Goal: Transaction & Acquisition: Purchase product/service

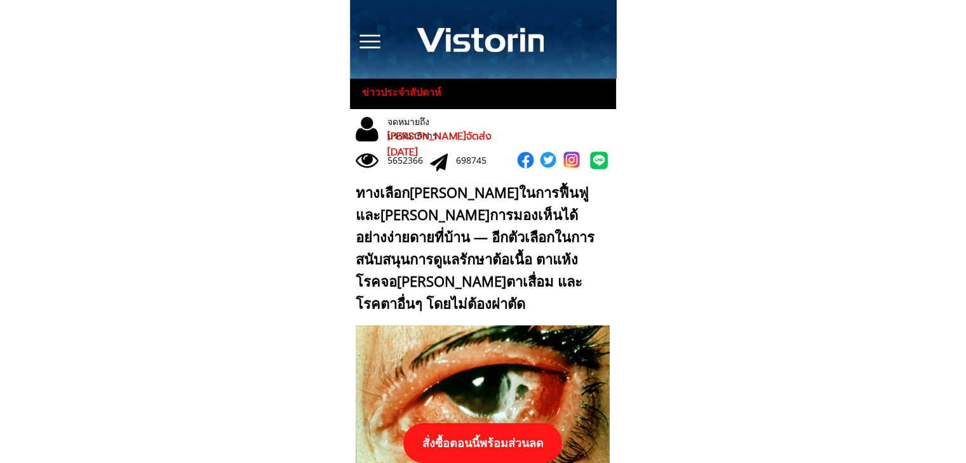
click at [524, 443] on p "สั่งซื้อตอนนี้พร้อมส่วนลด" at bounding box center [482, 443] width 159 height 40
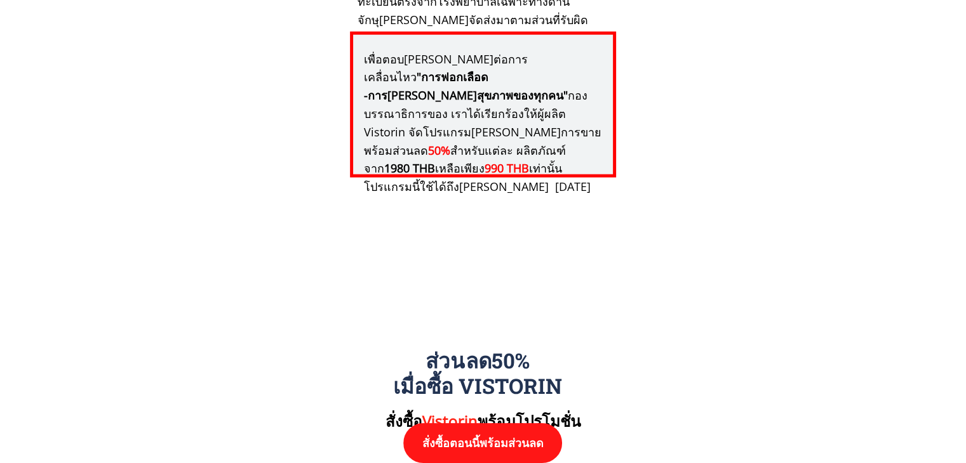
scroll to position [13185, 0]
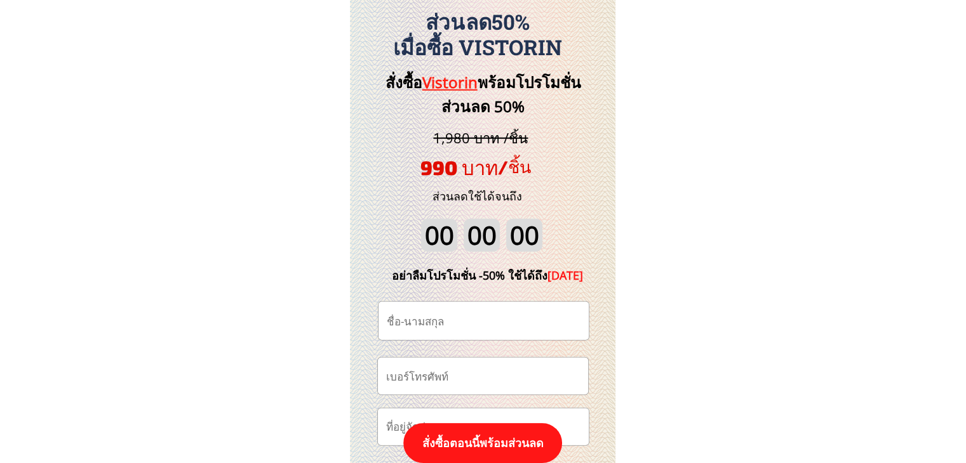
click at [434, 372] on input "tel" at bounding box center [483, 376] width 200 height 36
type input "0620694232"
click at [439, 324] on input "text" at bounding box center [483, 321] width 200 height 38
paste input "បង ស៊ូ"
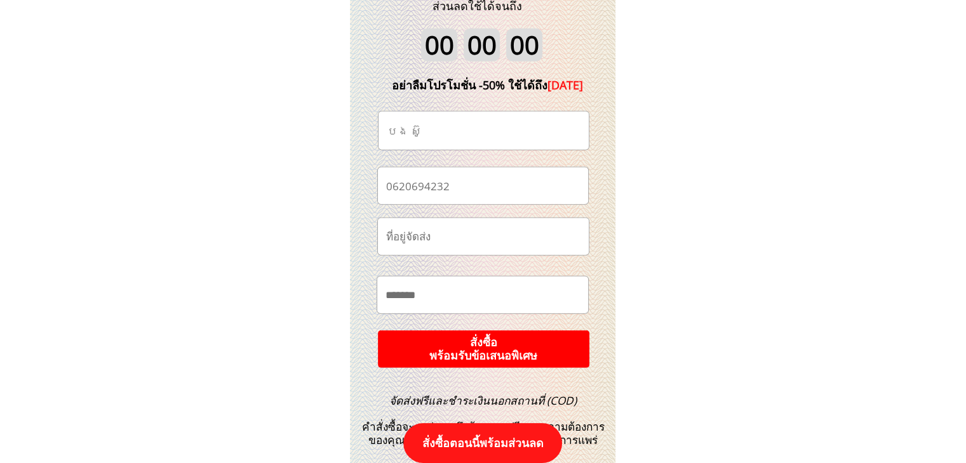
type input "បង ស៊ូ"
click at [516, 347] on p "สั่งซื้อ พร้อมรับข้อเสนอพิเศษ" at bounding box center [483, 349] width 216 height 39
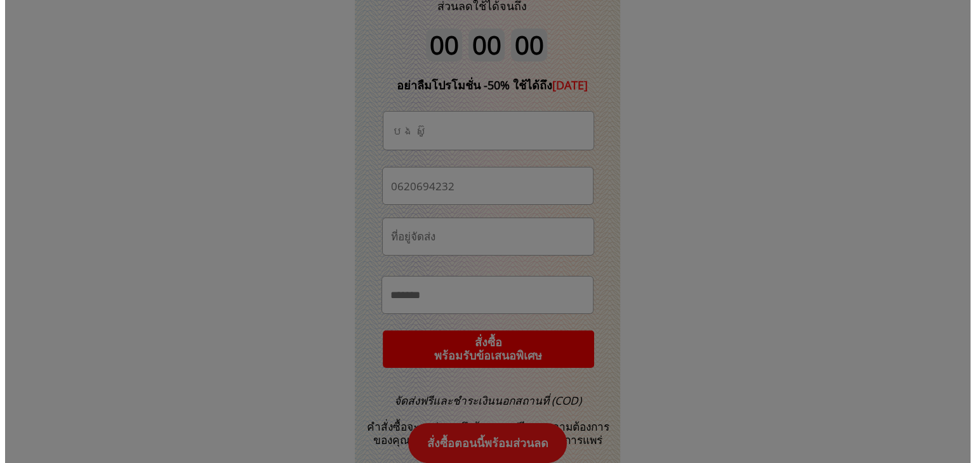
scroll to position [0, 0]
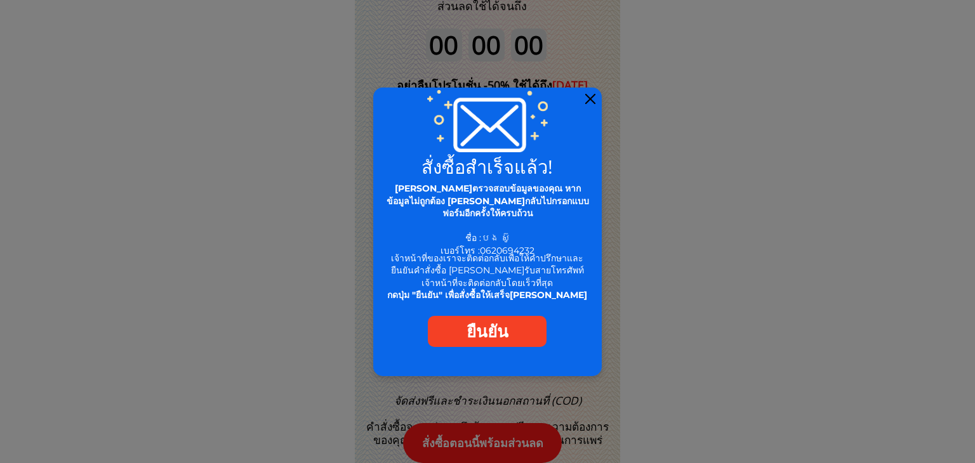
click at [594, 102] on div at bounding box center [590, 99] width 10 height 10
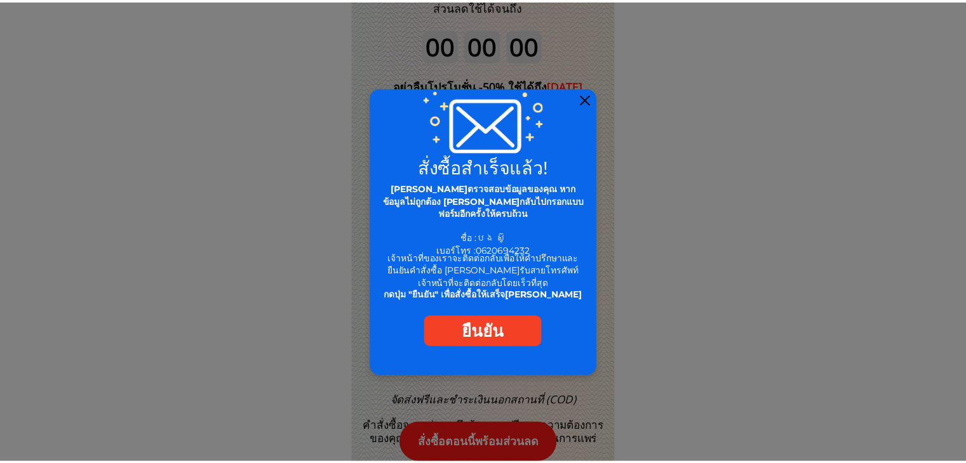
scroll to position [13375, 0]
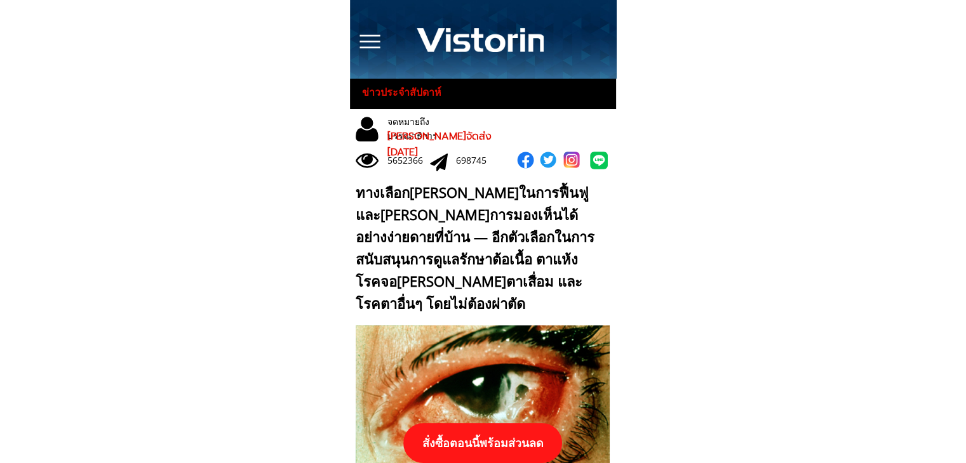
click at [499, 437] on p "สั่งซื้อตอนนี้พร้อมส่วนลด" at bounding box center [482, 443] width 159 height 40
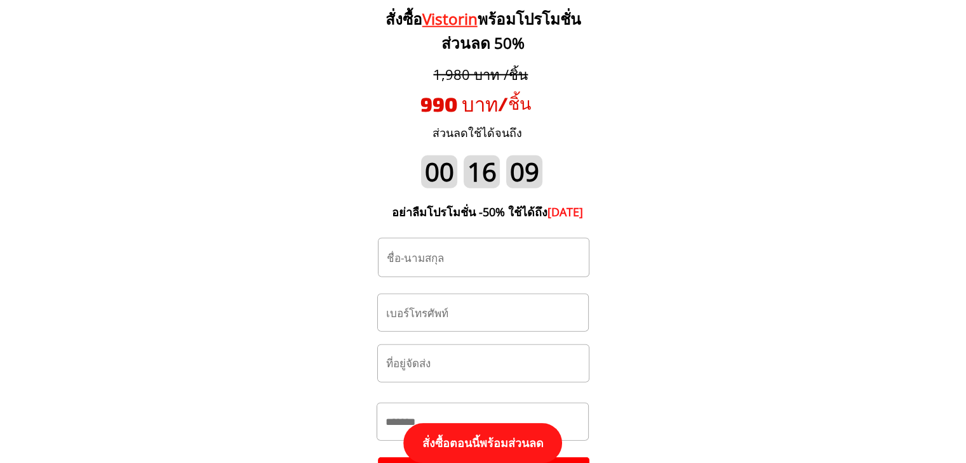
scroll to position [13312, 0]
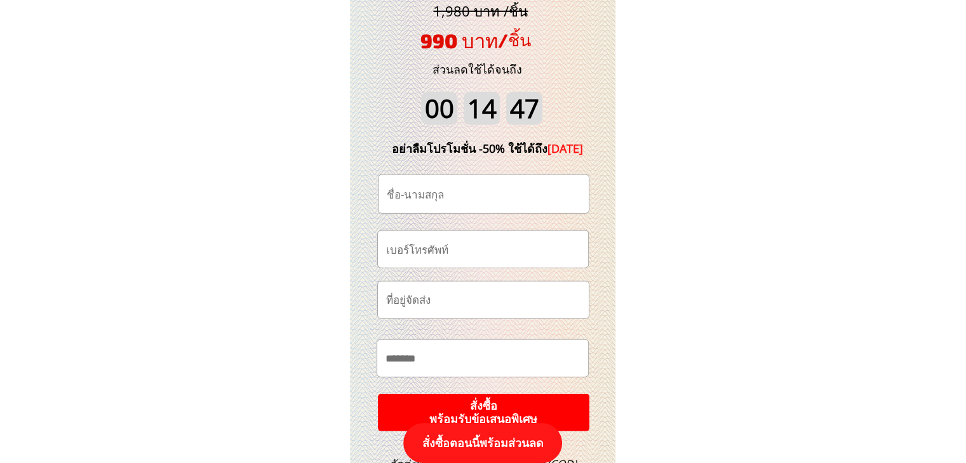
click at [457, 250] on input "tel" at bounding box center [483, 249] width 200 height 36
paste input "0829965661"
type input "0829965661"
drag, startPoint x: 466, startPoint y: 209, endPoint x: 469, endPoint y: 202, distance: 7.4
click at [467, 206] on input "text" at bounding box center [483, 194] width 200 height 38
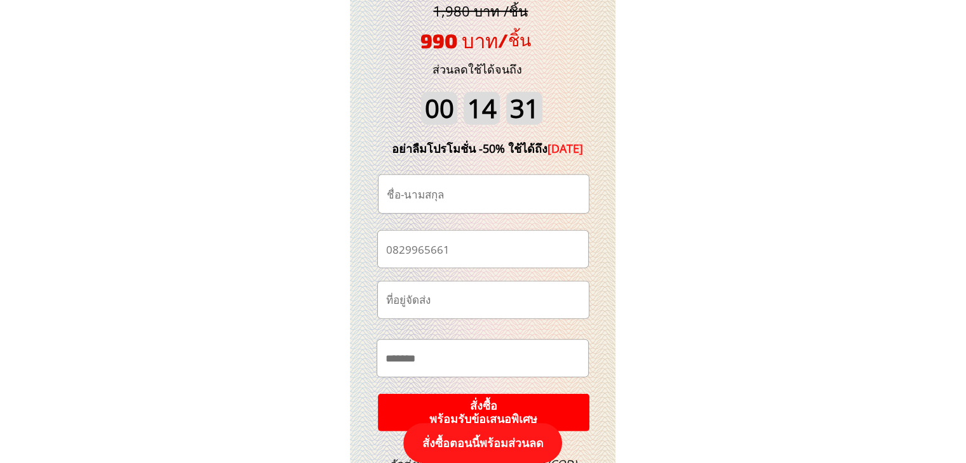
paste input "Patinan Naknarumit"
type input "Patinan Naknarumit"
click at [437, 288] on input "text" at bounding box center [483, 300] width 201 height 37
paste input "[PERSON_NAME] บริษัท DuPont จำกัด 500/153 หมู่3 ต.[PERSON_NAME] อ.ปลวกแดง ระยอง…"
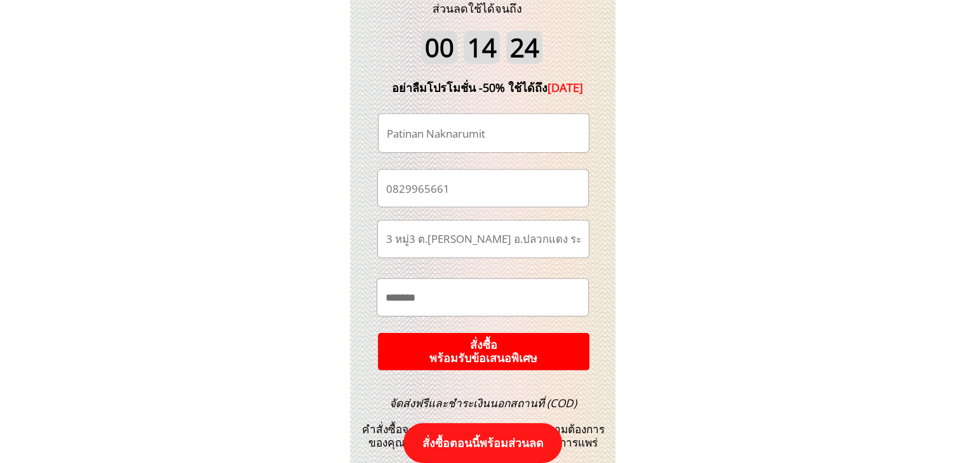
scroll to position [13439, 0]
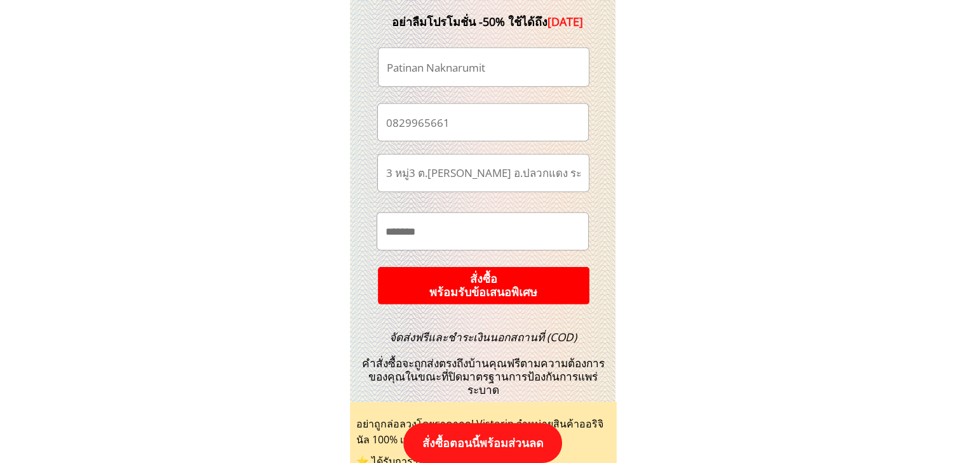
type input "[PERSON_NAME] บริษัท DuPont จำกัด 500/153 หมู่3 ต.[PERSON_NAME] อ.ปลวกแดง ระยอง…"
click at [550, 280] on p "สั่งซื้อ พร้อมรับข้อเสนอพิเศษ" at bounding box center [483, 285] width 221 height 39
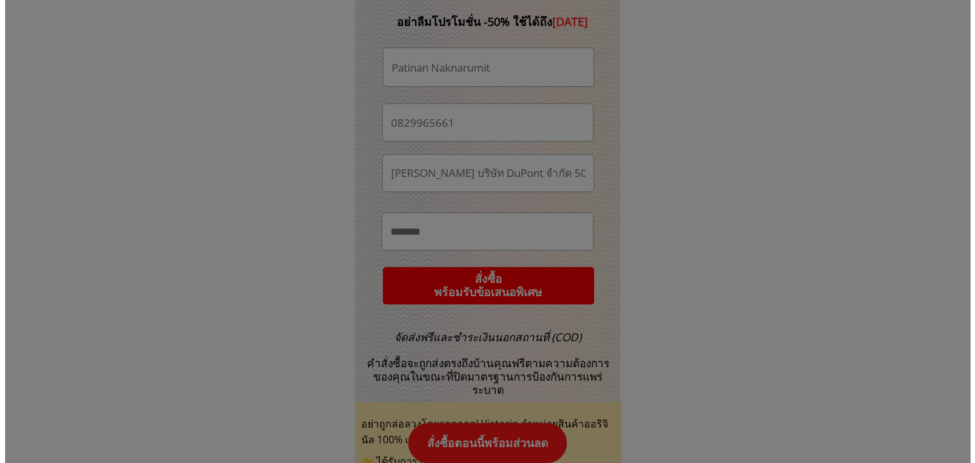
scroll to position [0, 0]
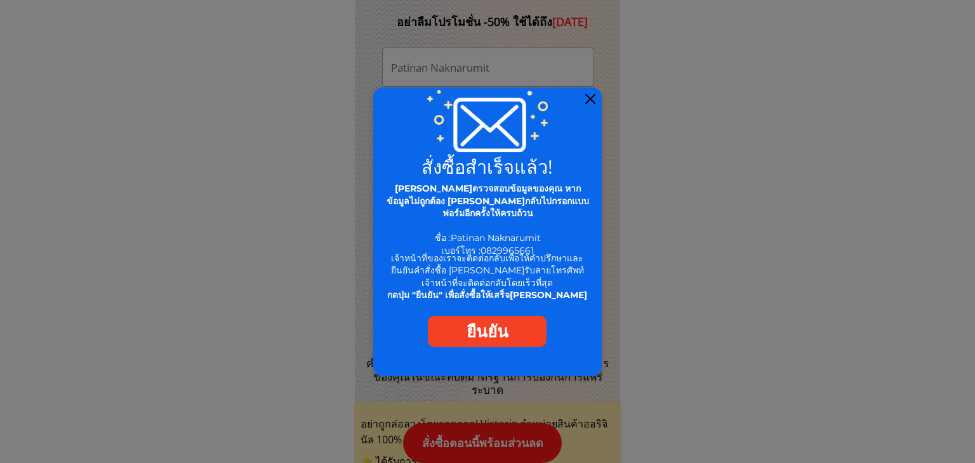
click at [594, 99] on div at bounding box center [590, 99] width 10 height 10
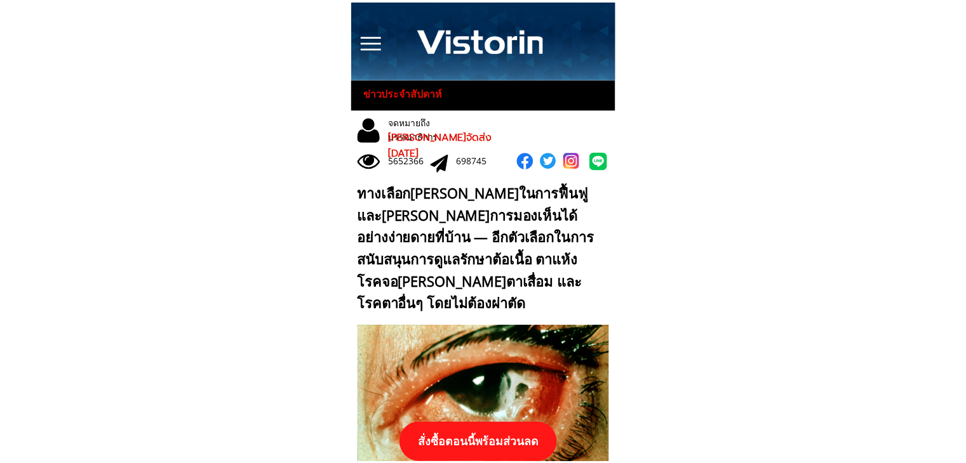
scroll to position [13439, 0]
